Goal: Transaction & Acquisition: Purchase product/service

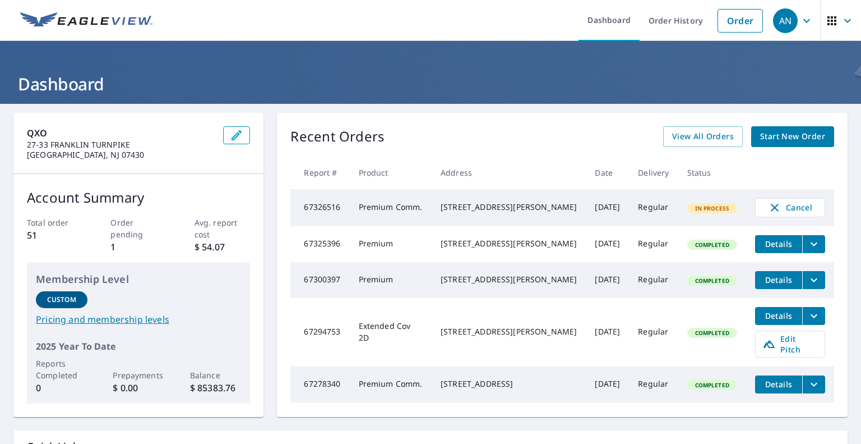
click at [731, 22] on link "Order" at bounding box center [740, 21] width 45 height 24
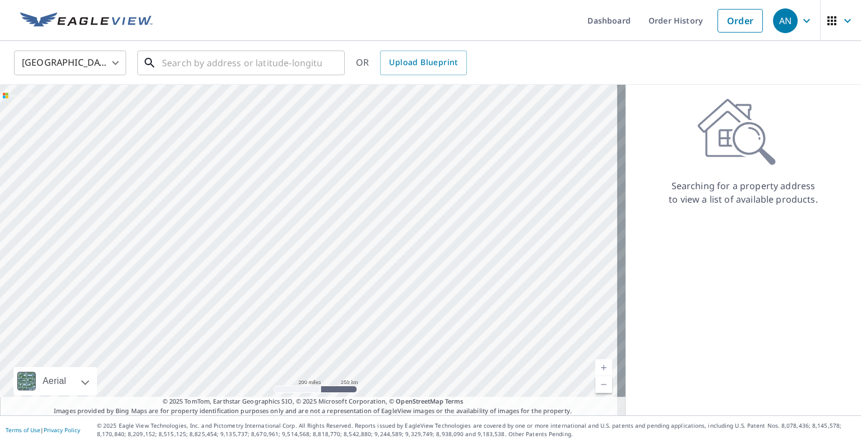
click at [178, 65] on input "text" at bounding box center [242, 62] width 160 height 31
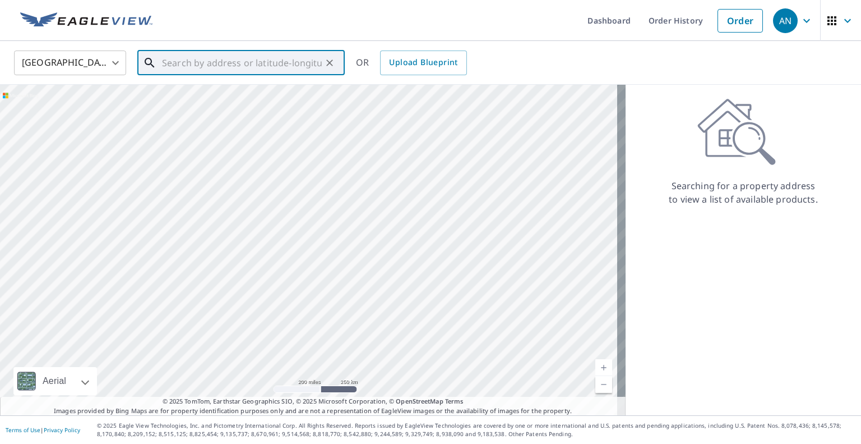
paste input "[STREET_ADDRESS]"
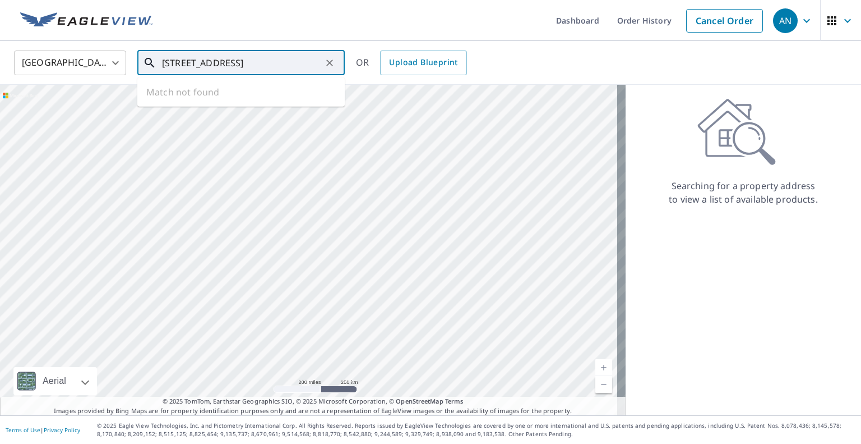
scroll to position [0, 13]
click at [202, 108] on p "[GEOGRAPHIC_DATA], [GEOGRAPHIC_DATA] 10940" at bounding box center [248, 113] width 176 height 22
type input "[STREET_ADDRESS]"
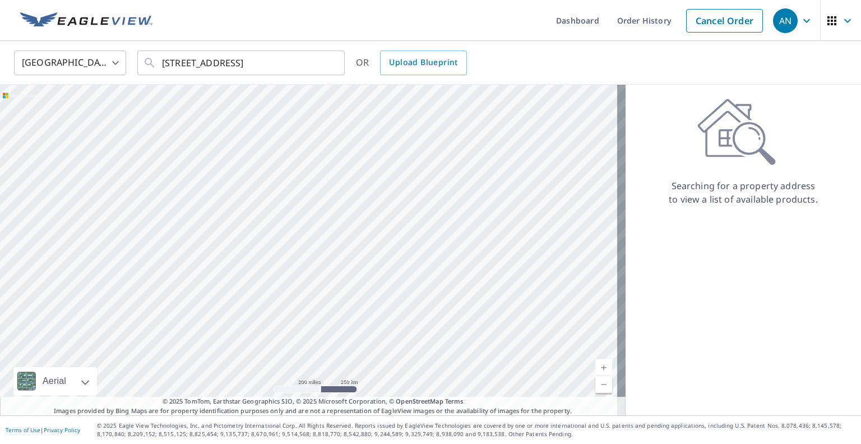
scroll to position [0, 0]
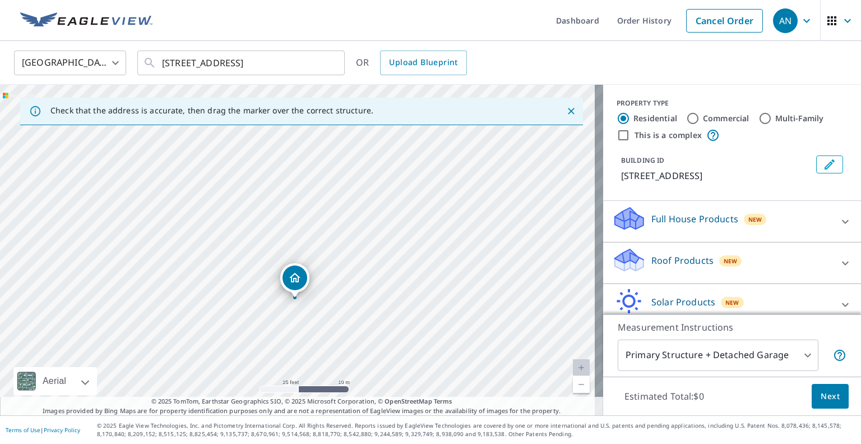
click at [705, 266] on div "Roof Products New" at bounding box center [722, 263] width 220 height 32
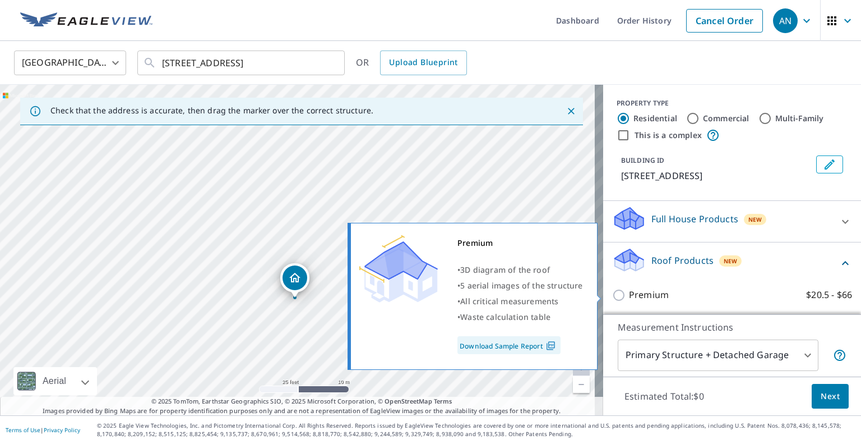
click at [648, 289] on p "Premium" at bounding box center [649, 295] width 40 height 14
click at [629, 289] on input "Premium $20.5 - $66" at bounding box center [620, 294] width 17 height 13
checkbox input "true"
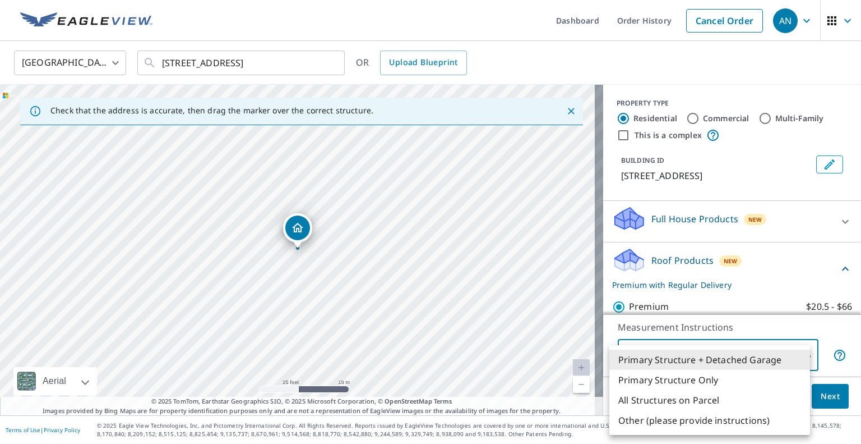
click at [722, 362] on body "AN AN Dashboard Order History Cancel Order AN [GEOGRAPHIC_DATA] US ​ [STREET_AD…" at bounding box center [430, 222] width 861 height 444
click at [690, 378] on li "Primary Structure Only" at bounding box center [709, 379] width 201 height 20
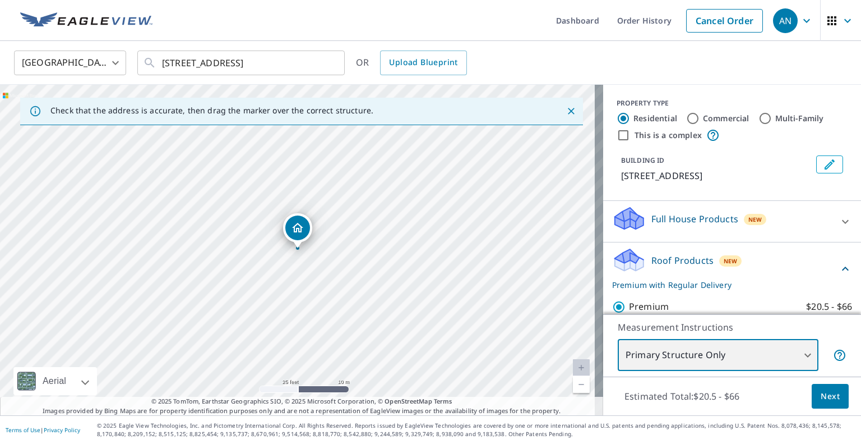
type input "2"
click at [823, 395] on span "Next" at bounding box center [830, 396] width 19 height 14
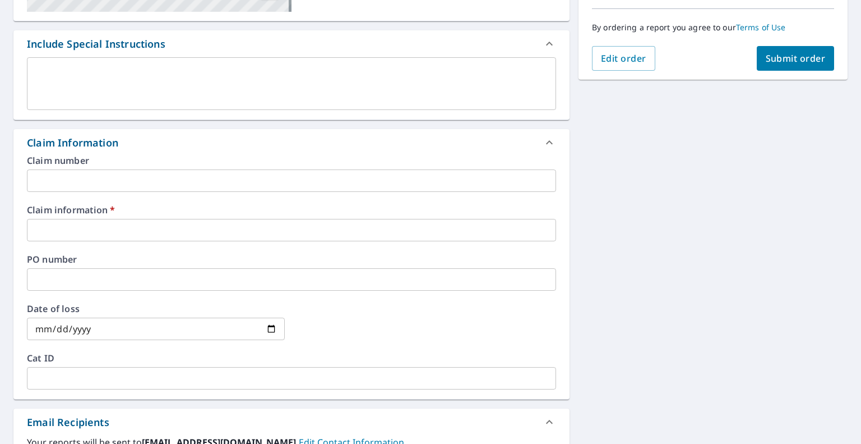
scroll to position [312, 0]
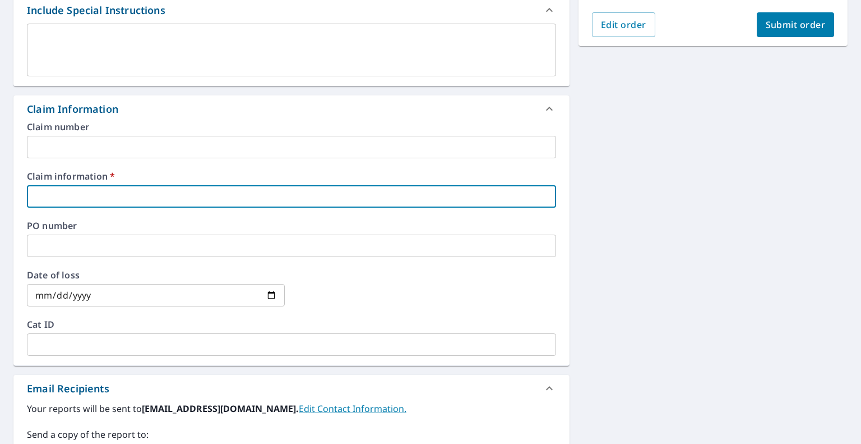
click at [54, 188] on input "text" at bounding box center [291, 196] width 529 height 22
type input "[PERSON_NAME] ([PERSON_NAME])"
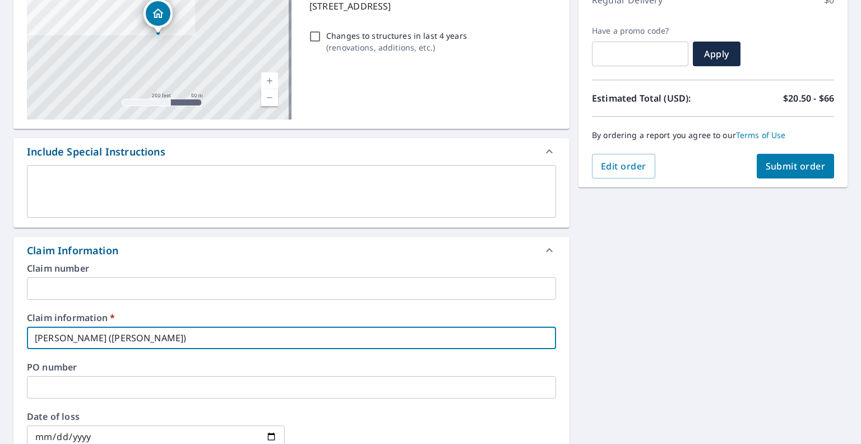
scroll to position [170, 0]
click at [777, 169] on span "Submit order" at bounding box center [796, 166] width 60 height 12
checkbox input "true"
